Goal: Find specific page/section: Find specific page/section

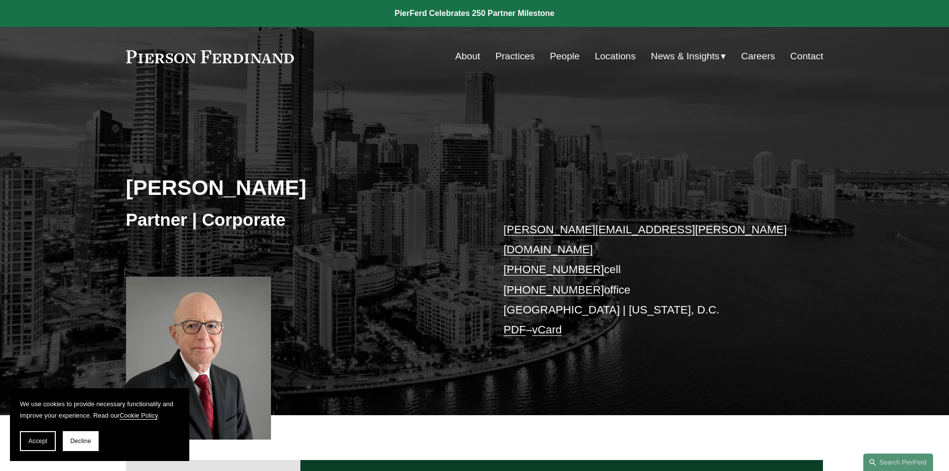
click at [565, 56] on link "People" at bounding box center [565, 56] width 30 height 19
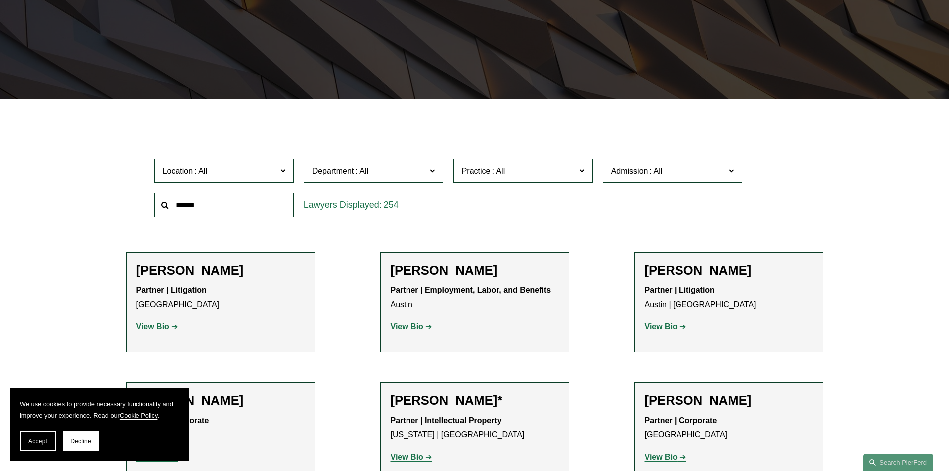
scroll to position [249, 0]
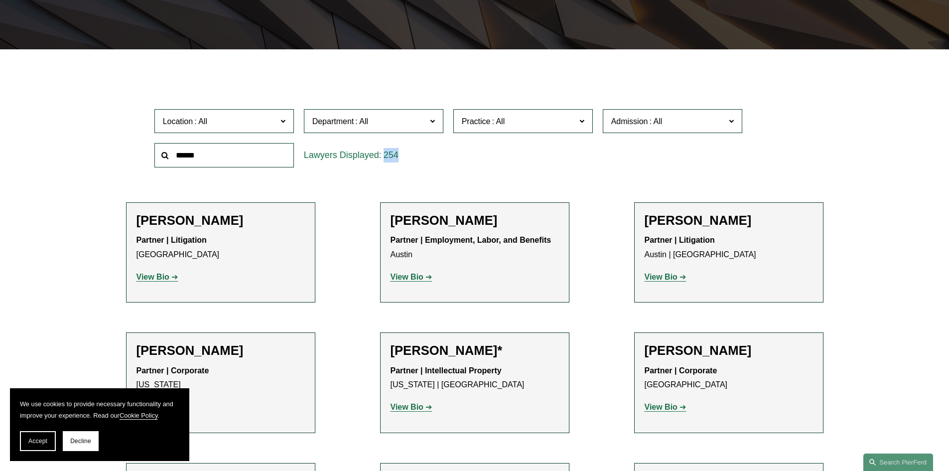
drag, startPoint x: 398, startPoint y: 153, endPoint x: 378, endPoint y: 155, distance: 20.5
click at [378, 155] on div "254" at bounding box center [373, 155] width 139 height 24
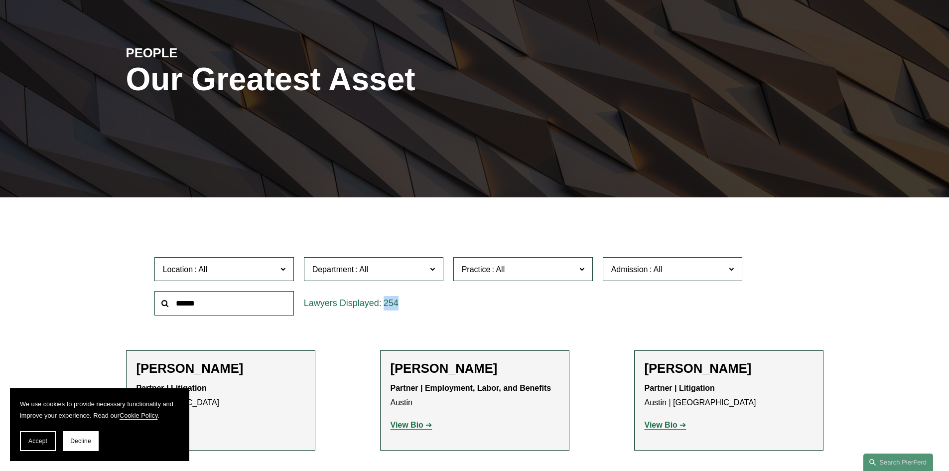
scroll to position [149, 0]
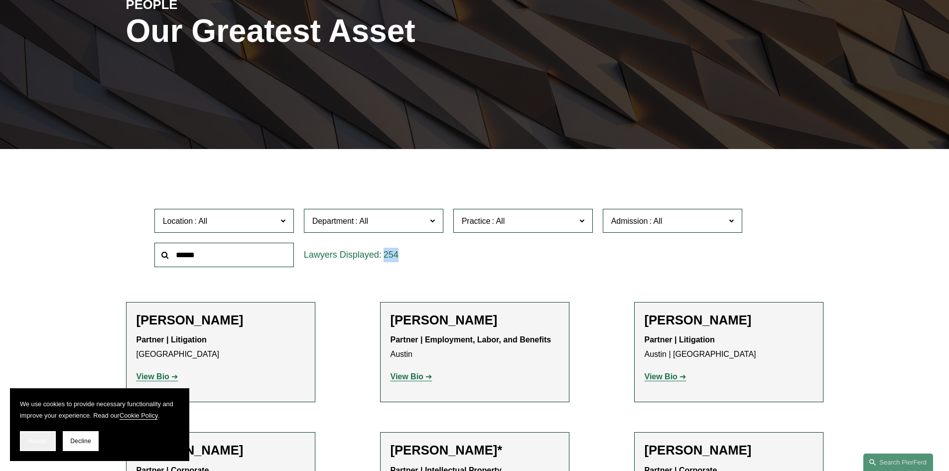
click at [42, 439] on span "Accept" at bounding box center [37, 440] width 19 height 7
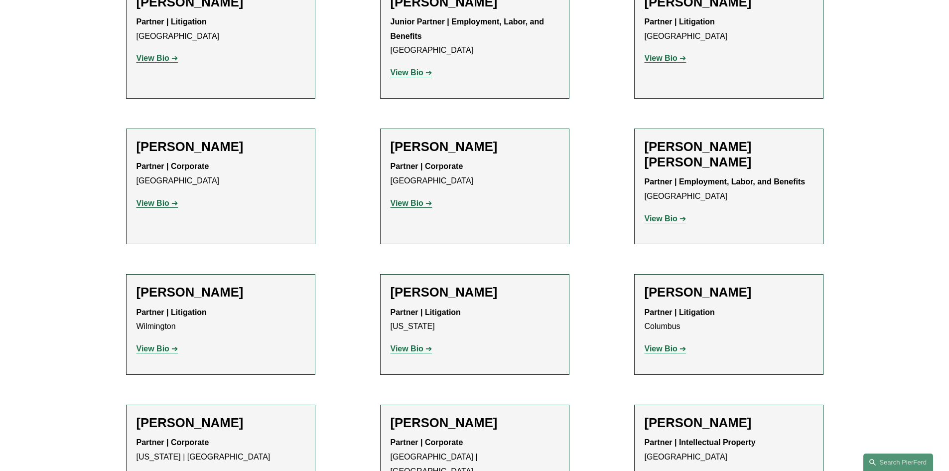
scroll to position [2241, 0]
